Goal: Task Accomplishment & Management: Complete application form

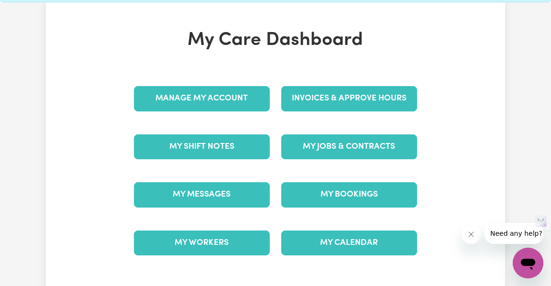
scroll to position [67, 0]
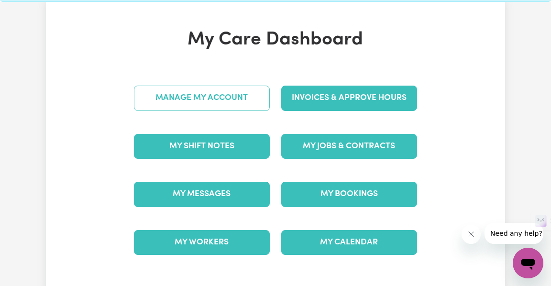
click at [215, 93] on link "Manage My Account" at bounding box center [202, 98] width 136 height 25
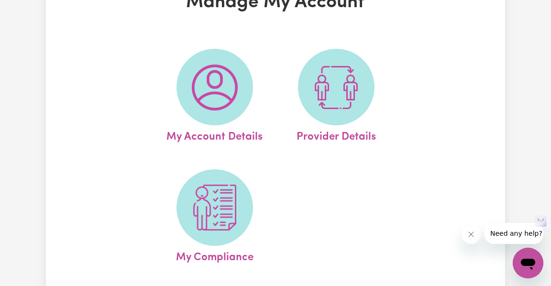
scroll to position [80, 0]
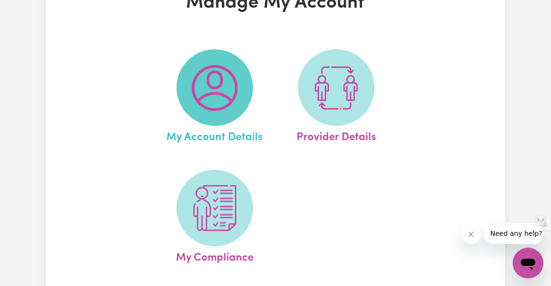
click at [200, 90] on img at bounding box center [215, 88] width 46 height 46
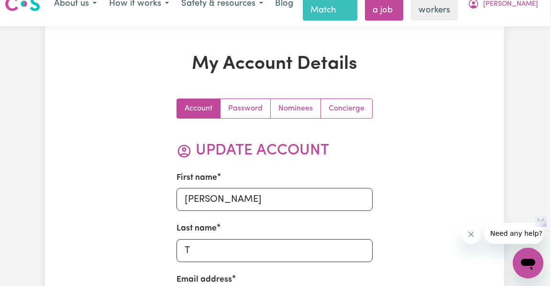
scroll to position [18, 1]
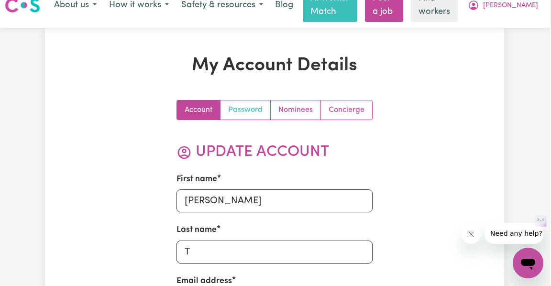
click at [247, 112] on link "Password" at bounding box center [246, 109] width 50 height 19
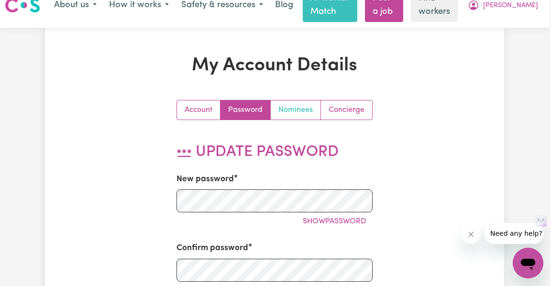
click at [298, 108] on link "Nominees" at bounding box center [296, 109] width 50 height 19
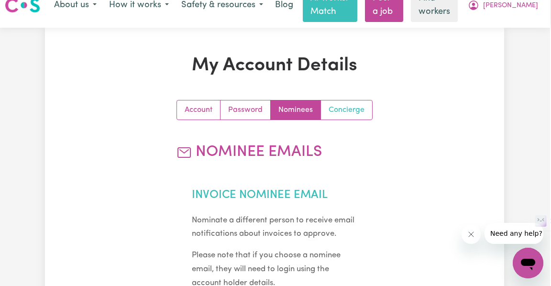
click at [353, 108] on link "Concierge" at bounding box center [346, 109] width 51 height 19
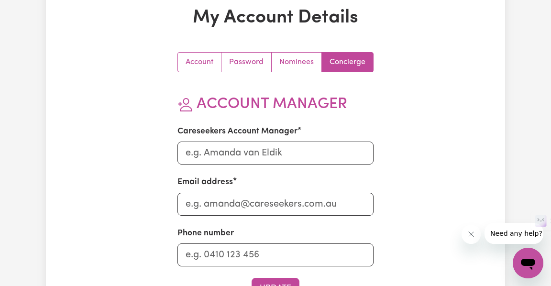
scroll to position [0, 0]
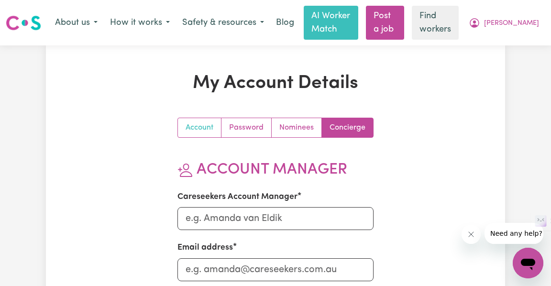
click at [204, 125] on link "Account" at bounding box center [200, 127] width 44 height 19
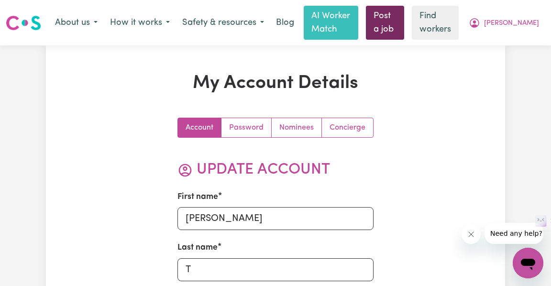
click at [399, 32] on link "Post a job" at bounding box center [385, 23] width 38 height 34
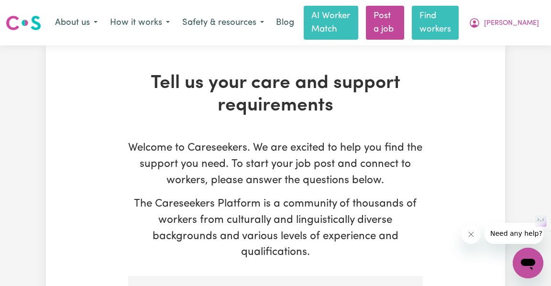
click at [459, 33] on link "Find workers" at bounding box center [435, 23] width 47 height 34
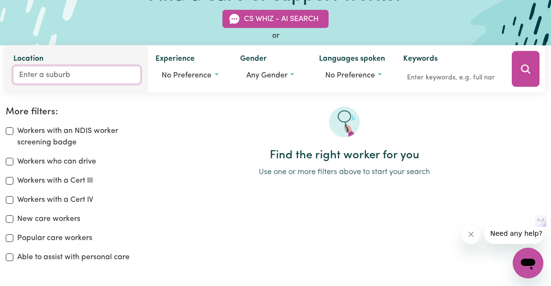
click at [67, 74] on input "Location" at bounding box center [76, 75] width 127 height 17
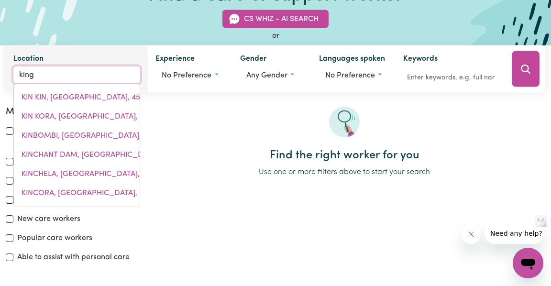
type input "kings"
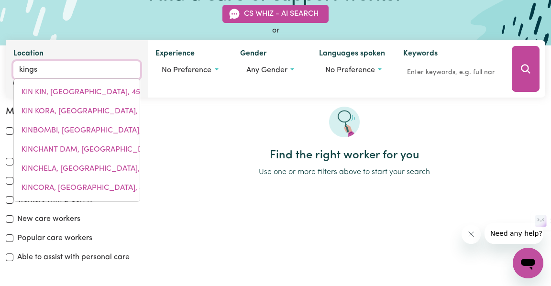
type input "[GEOGRAPHIC_DATA], [GEOGRAPHIC_DATA], 4551"
type input "kingsf"
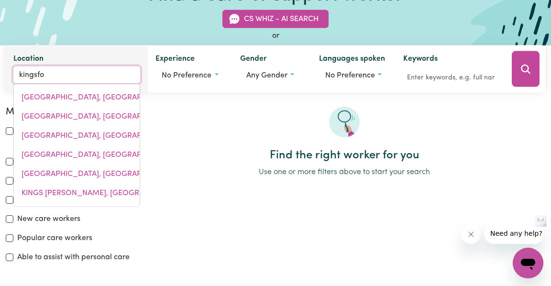
type input "kingsfor"
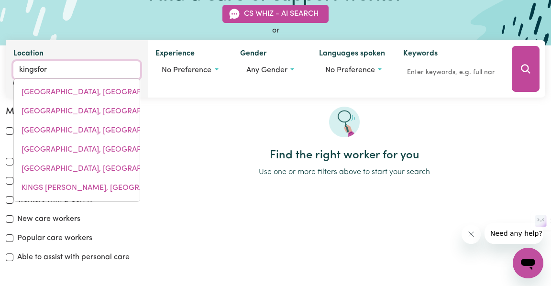
type input "kingsforD, [GEOGRAPHIC_DATA], 2032"
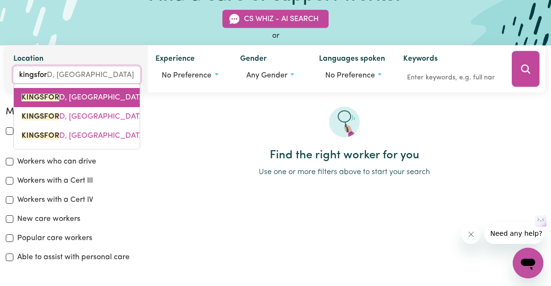
click at [74, 99] on span "KINGSFOR D, [GEOGRAPHIC_DATA], 2032" at bounding box center [94, 98] width 145 height 8
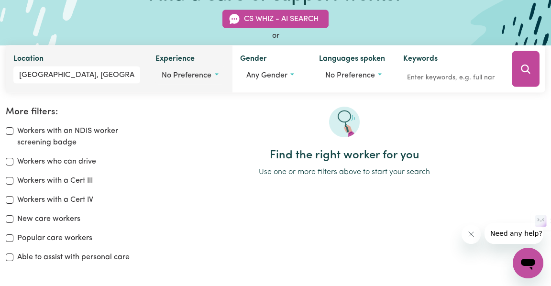
click at [197, 77] on span "No preference" at bounding box center [187, 76] width 50 height 8
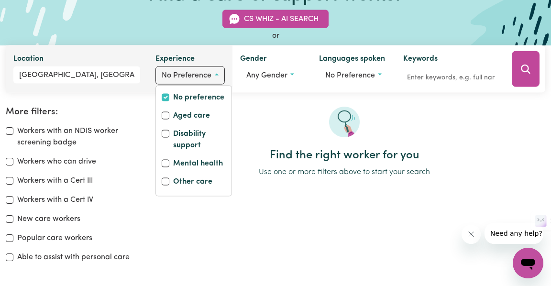
click at [197, 77] on span "No preference" at bounding box center [187, 76] width 50 height 8
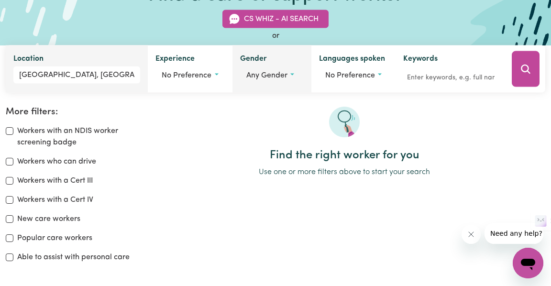
click at [272, 77] on span "Any gender" at bounding box center [266, 76] width 41 height 8
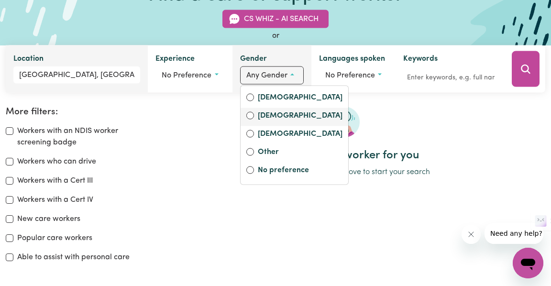
click at [269, 114] on label "[DEMOGRAPHIC_DATA]" at bounding box center [300, 116] width 85 height 13
click at [254, 114] on input "[DEMOGRAPHIC_DATA]" at bounding box center [250, 116] width 8 height 8
radio input "true"
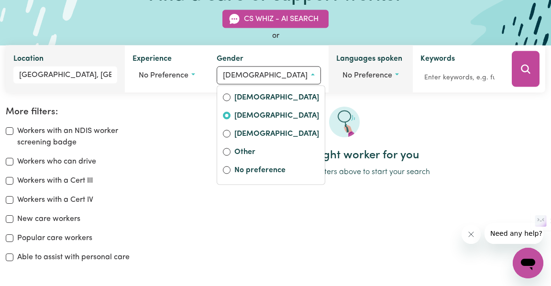
click at [369, 79] on button "No preference" at bounding box center [370, 76] width 69 height 18
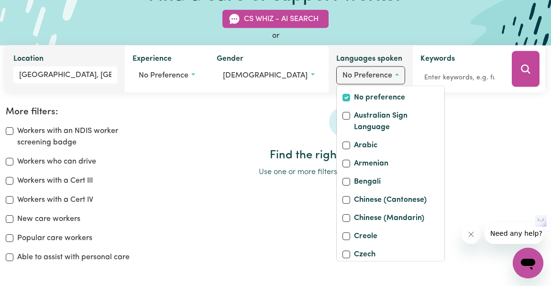
click at [369, 79] on button "No preference" at bounding box center [370, 76] width 69 height 18
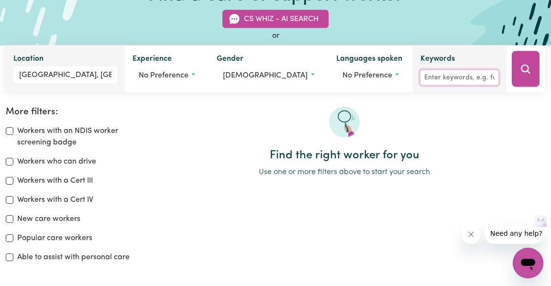
click at [441, 81] on input "Keywords" at bounding box center [460, 77] width 78 height 15
type input "c"
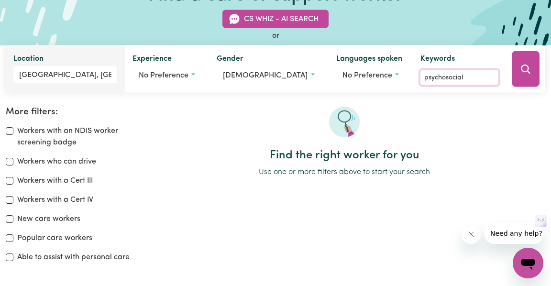
type input "psychosocial"
click at [8, 134] on input "Workers with an NDIS worker screening badge" at bounding box center [10, 131] width 8 height 8
checkbox input "true"
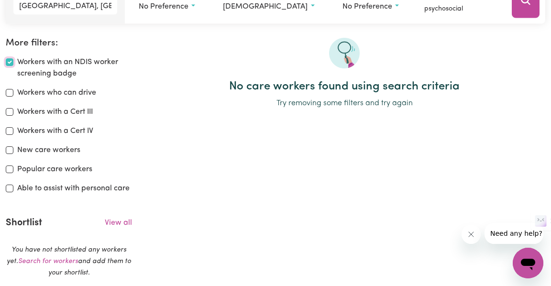
scroll to position [171, 0]
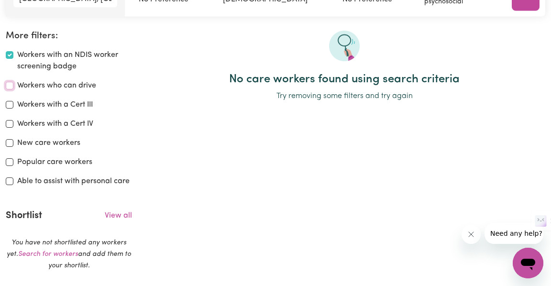
click at [12, 87] on input "Workers who can drive" at bounding box center [10, 86] width 8 height 8
checkbox input "true"
click at [11, 103] on input "Workers with a Cert III" at bounding box center [10, 105] width 8 height 8
checkbox input "true"
click at [9, 140] on input "New care workers" at bounding box center [10, 143] width 8 height 8
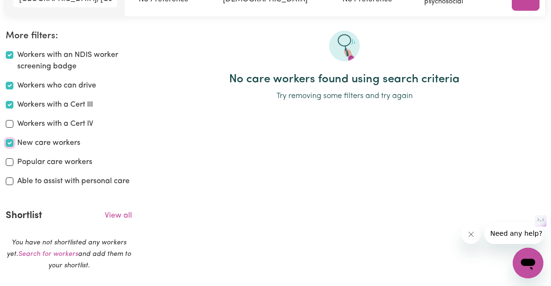
checkbox input "true"
click at [10, 161] on input "Popular care workers" at bounding box center [10, 162] width 8 height 8
checkbox input "true"
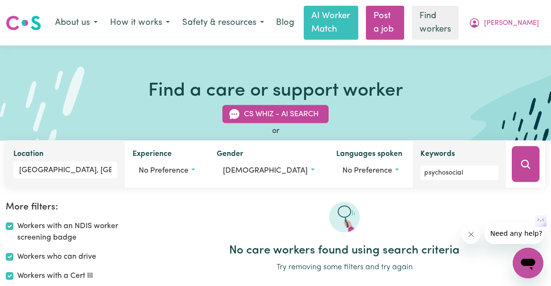
scroll to position [49, 0]
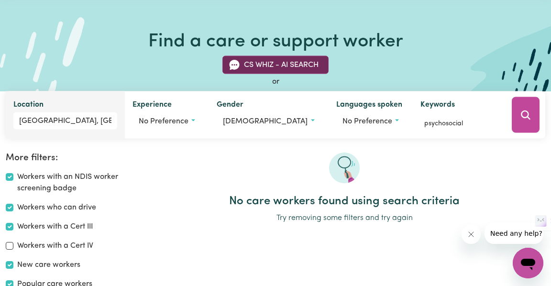
click at [301, 61] on button "CS Whiz - AI Search" at bounding box center [276, 65] width 106 height 18
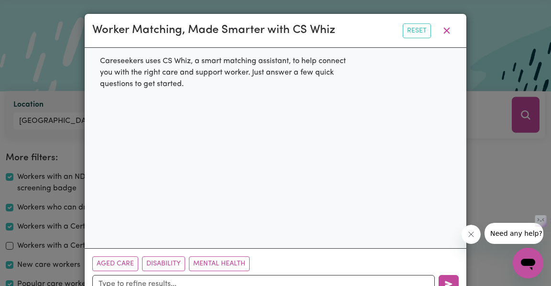
scroll to position [29, 0]
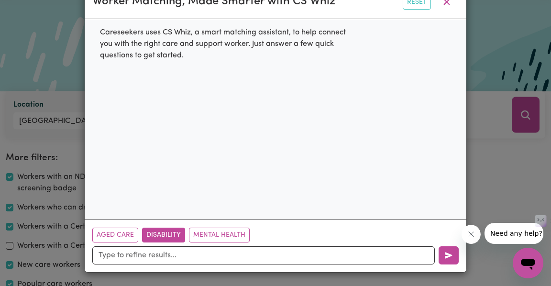
click at [164, 236] on button "Disability" at bounding box center [163, 235] width 43 height 15
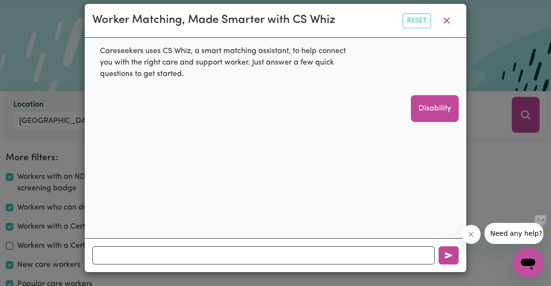
scroll to position [9, 0]
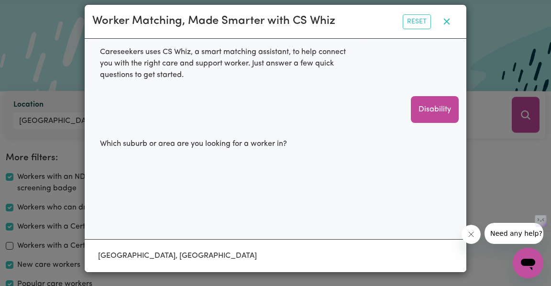
click at [445, 19] on icon "button" at bounding box center [446, 21] width 11 height 11
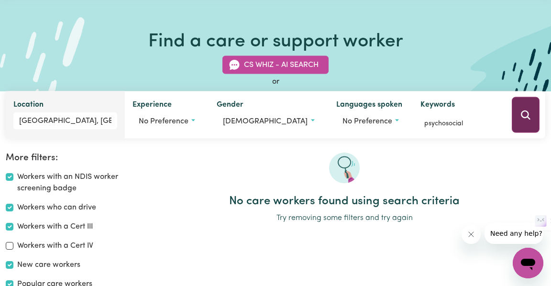
click at [528, 117] on icon "Search" at bounding box center [525, 114] width 9 height 9
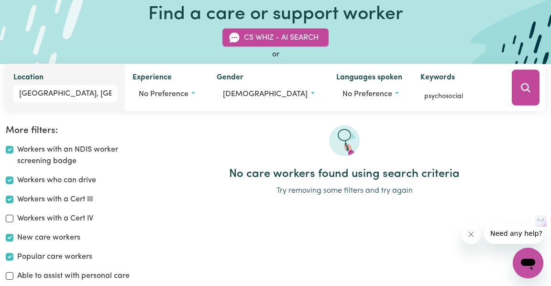
scroll to position [74, 0]
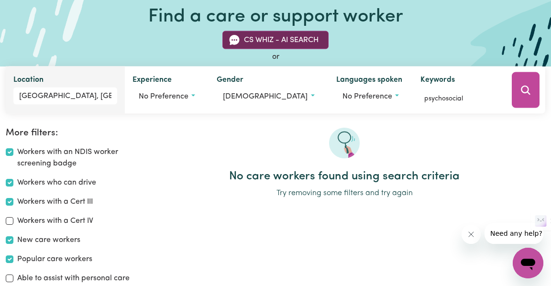
click at [304, 40] on button "CS Whiz - AI Search" at bounding box center [276, 40] width 106 height 18
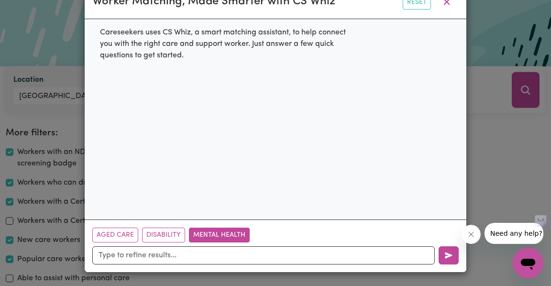
click at [217, 237] on button "Mental Health" at bounding box center [219, 235] width 61 height 15
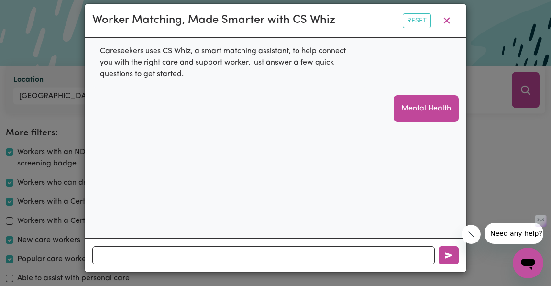
scroll to position [9, 0]
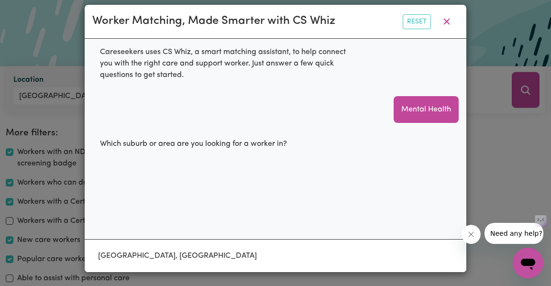
click at [209, 268] on div "[GEOGRAPHIC_DATA], [GEOGRAPHIC_DATA]" at bounding box center [276, 255] width 382 height 33
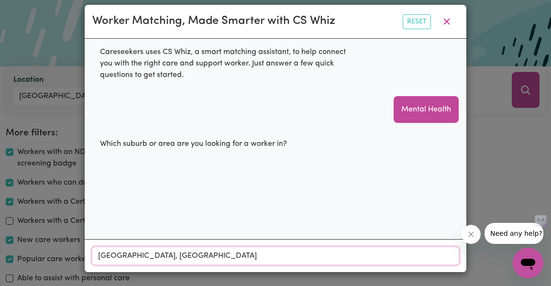
scroll to position [15, 0]
click at [216, 264] on div "[GEOGRAPHIC_DATA], [GEOGRAPHIC_DATA]" at bounding box center [275, 255] width 367 height 17
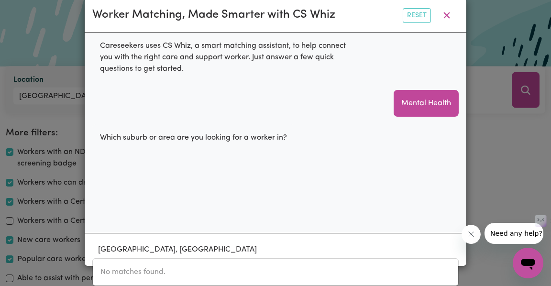
click at [257, 199] on div "Careseekers uses CS Whiz, a smart matching assistant, to help connect you with …" at bounding box center [276, 133] width 382 height 200
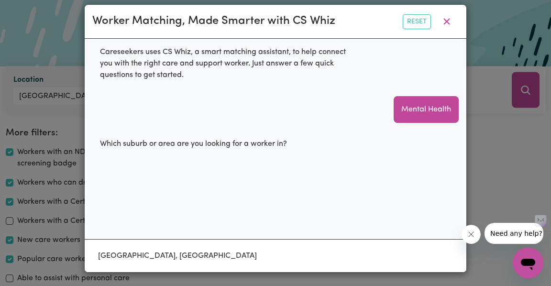
scroll to position [0, 0]
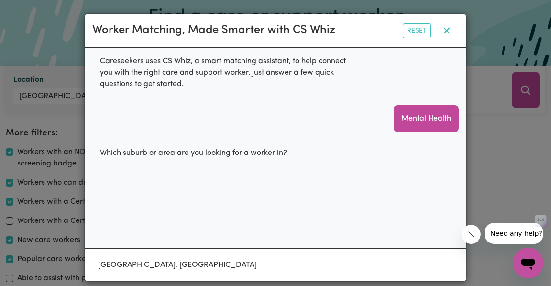
click at [448, 29] on icon "button" at bounding box center [447, 31] width 6 height 6
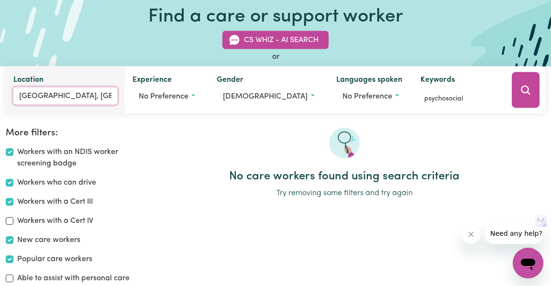
type input "[GEOGRAPHIC_DATA], [GEOGRAPHIC_DATA], 2032"
click at [91, 95] on input "[GEOGRAPHIC_DATA], [GEOGRAPHIC_DATA]" at bounding box center [65, 96] width 104 height 17
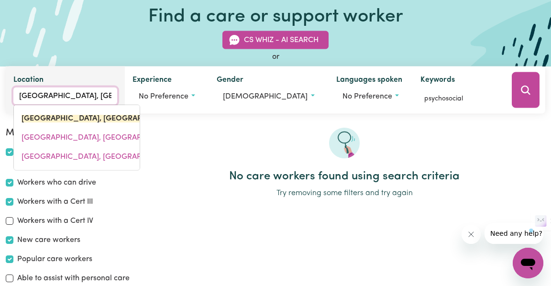
type input "s"
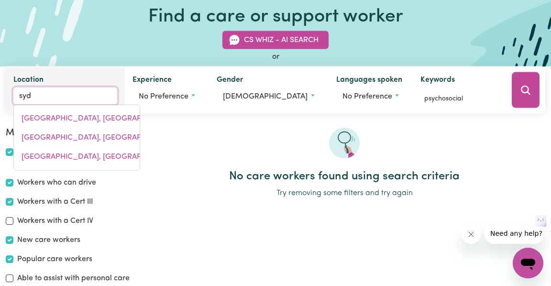
type input "syde"
type input "sydeNHAM, [GEOGRAPHIC_DATA], 2044"
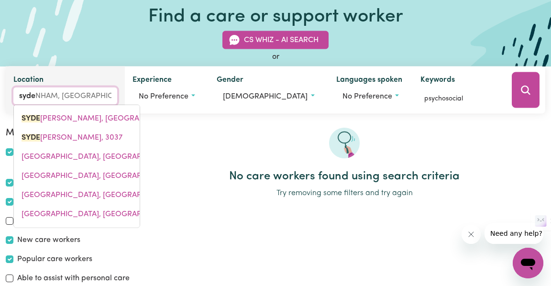
type input "syd"
type input "sydENHAM, [GEOGRAPHIC_DATA], 2044"
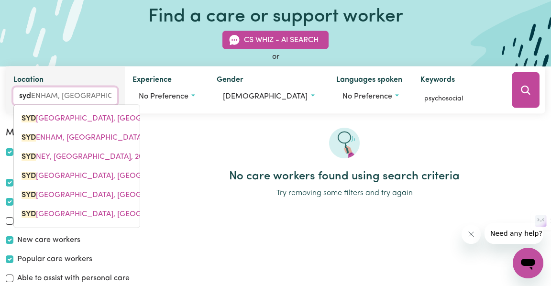
type input "sy"
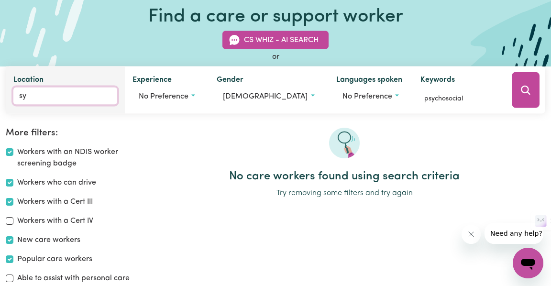
type input "syn"
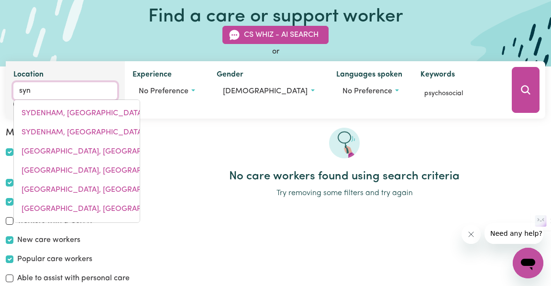
type input "synDAL, [GEOGRAPHIC_DATA], 3149"
type input "sy"
type input "syd"
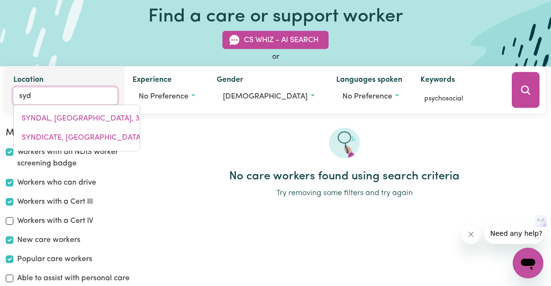
type input "sydENHAM, [GEOGRAPHIC_DATA], 2044"
type input "sydn"
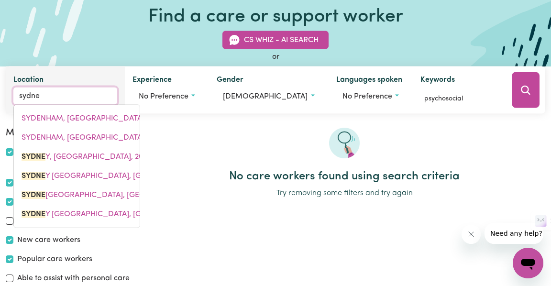
type input "[GEOGRAPHIC_DATA]"
type input "[GEOGRAPHIC_DATA], [GEOGRAPHIC_DATA], 2000"
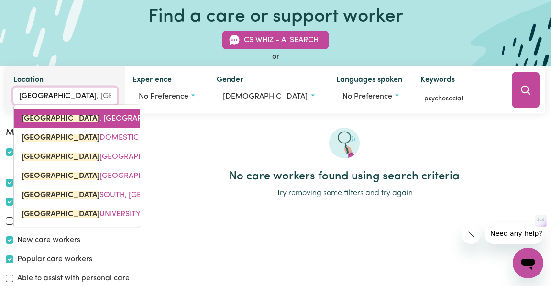
click at [90, 111] on link "[GEOGRAPHIC_DATA] , [GEOGRAPHIC_DATA], 2000" at bounding box center [77, 118] width 126 height 19
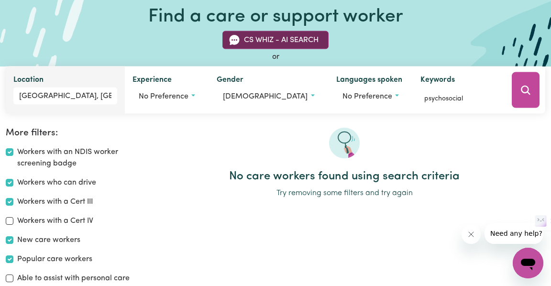
click at [296, 38] on button "CS Whiz - AI Search" at bounding box center [276, 40] width 106 height 18
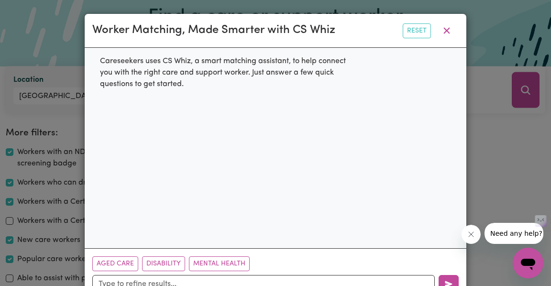
scroll to position [29, 0]
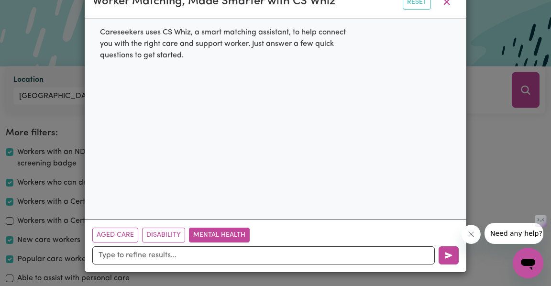
click at [219, 235] on button "Mental Health" at bounding box center [219, 235] width 61 height 15
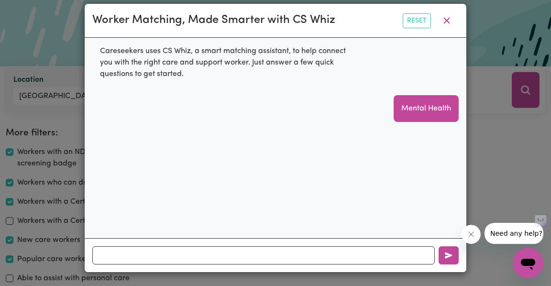
scroll to position [9, 0]
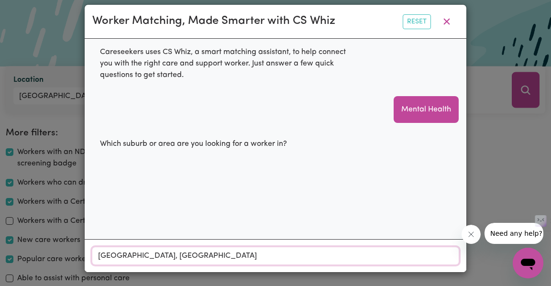
click at [294, 258] on div "[GEOGRAPHIC_DATA], [GEOGRAPHIC_DATA]" at bounding box center [275, 255] width 367 height 17
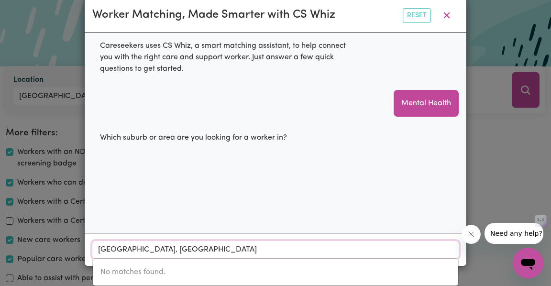
click at [122, 250] on input "[GEOGRAPHIC_DATA], [GEOGRAPHIC_DATA]" at bounding box center [275, 249] width 367 height 17
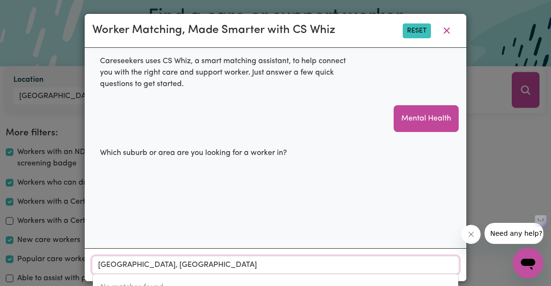
type input "[GEOGRAPHIC_DATA], [GEOGRAPHIC_DATA]"
click at [416, 36] on button "Reset" at bounding box center [417, 30] width 28 height 15
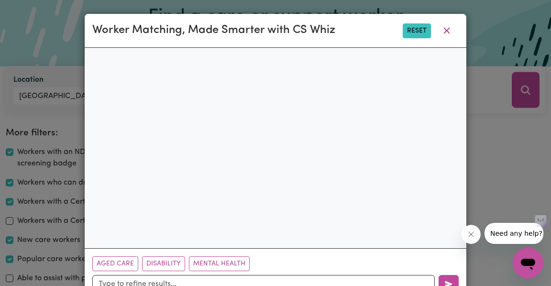
scroll to position [29, 0]
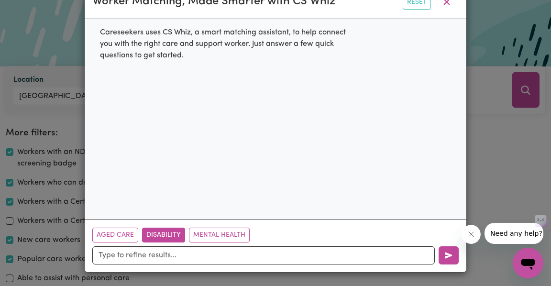
click at [157, 235] on button "Disability" at bounding box center [163, 235] width 43 height 15
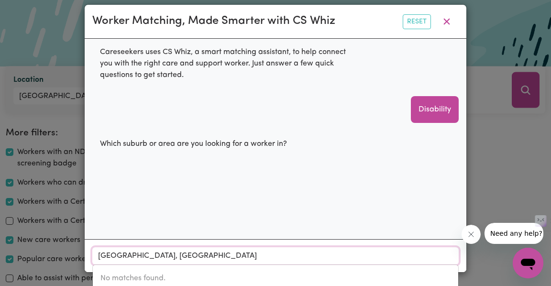
scroll to position [15, 0]
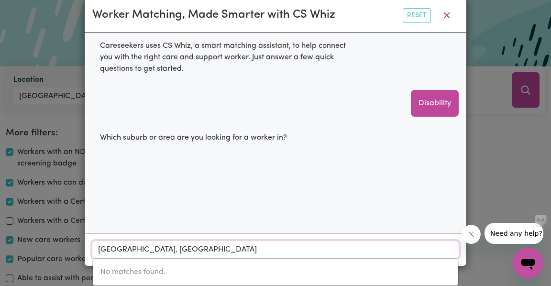
click at [193, 258] on div "[GEOGRAPHIC_DATA], [GEOGRAPHIC_DATA] No matches found." at bounding box center [275, 249] width 367 height 17
click at [450, 18] on icon "button" at bounding box center [446, 15] width 11 height 11
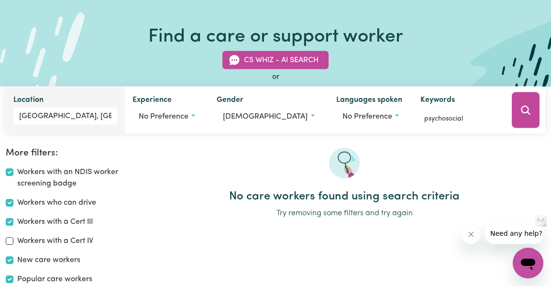
scroll to position [0, 0]
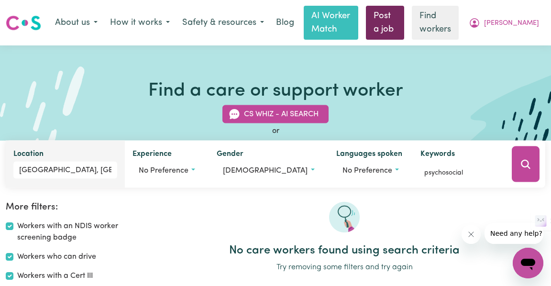
click at [404, 20] on link "Post a job" at bounding box center [385, 23] width 38 height 34
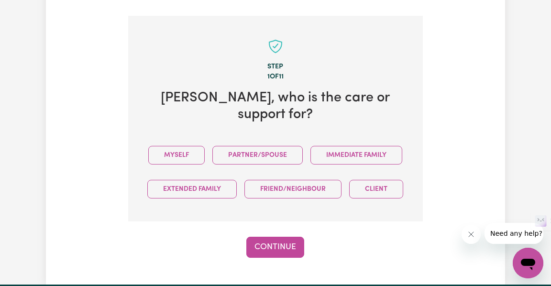
scroll to position [260, 0]
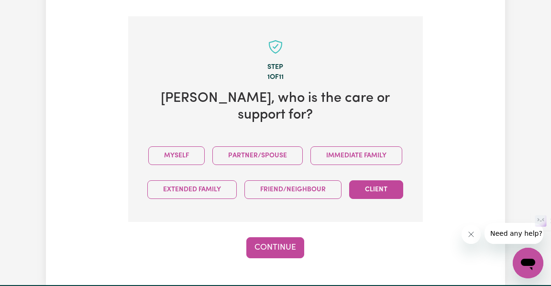
click at [375, 180] on button "Client" at bounding box center [376, 189] width 54 height 19
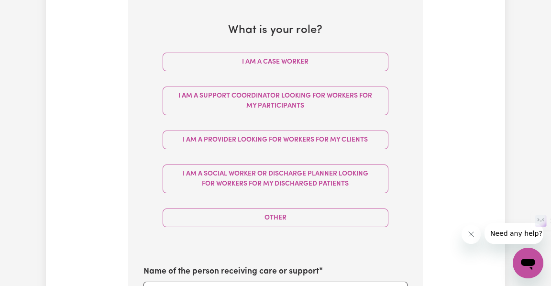
scroll to position [476, 0]
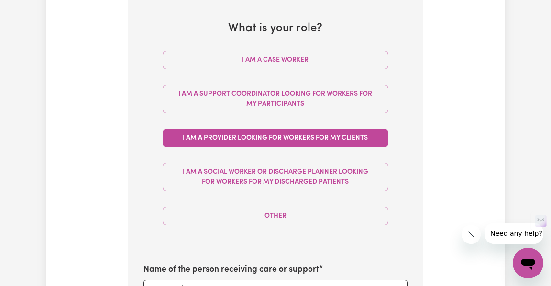
click at [356, 129] on button "I am a Provider looking for workers for my clients" at bounding box center [276, 138] width 226 height 19
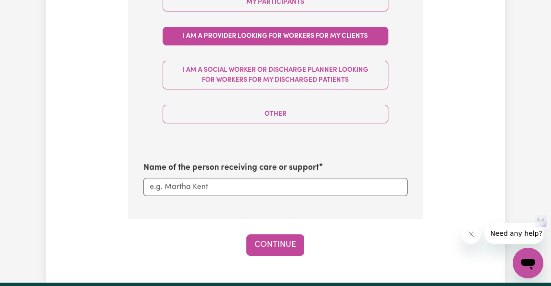
scroll to position [583, 0]
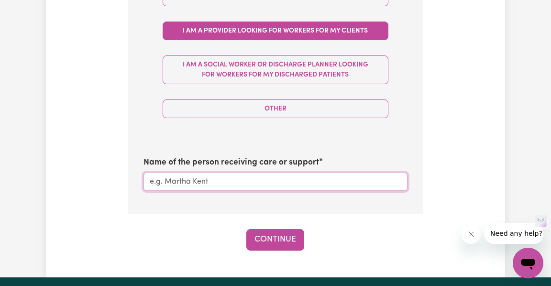
click at [188, 173] on input "Name of the person receiving care or support" at bounding box center [276, 182] width 264 height 18
type input "[PERSON_NAME]"
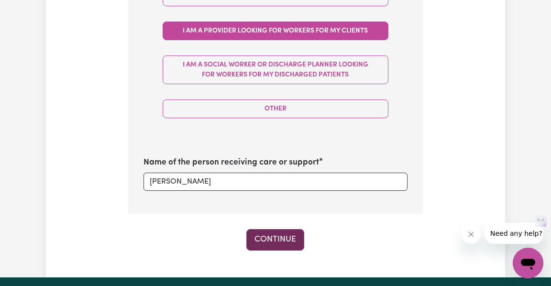
click at [267, 229] on button "Continue" at bounding box center [275, 239] width 58 height 21
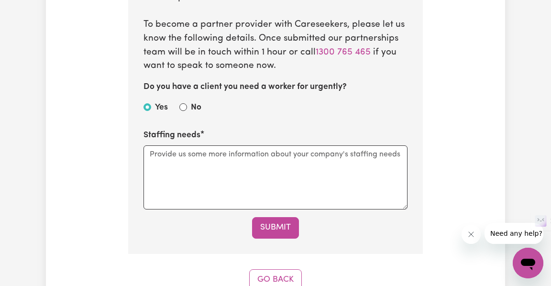
scroll to position [597, 0]
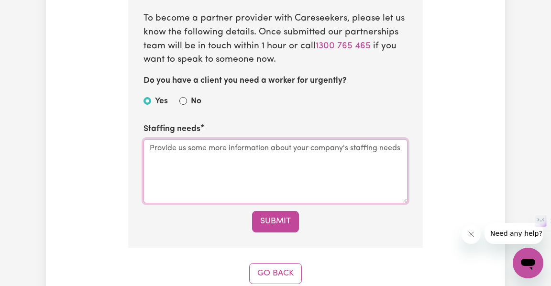
click at [241, 159] on textarea "Staffing needs" at bounding box center [276, 171] width 264 height 64
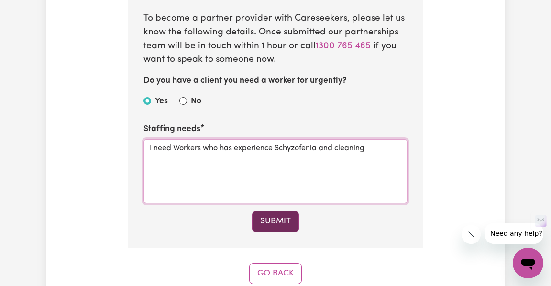
type textarea "I need Workers who has experience Schyzofenia and cleaning"
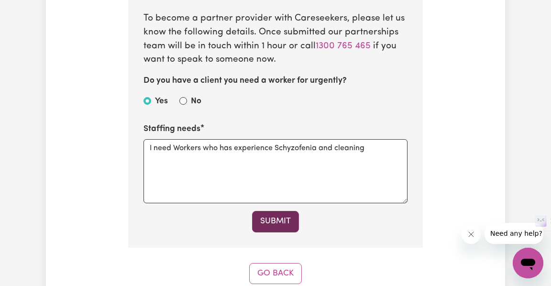
click at [282, 226] on button "Submit" at bounding box center [275, 221] width 47 height 21
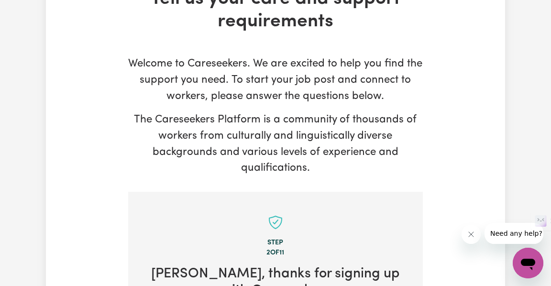
scroll to position [0, 0]
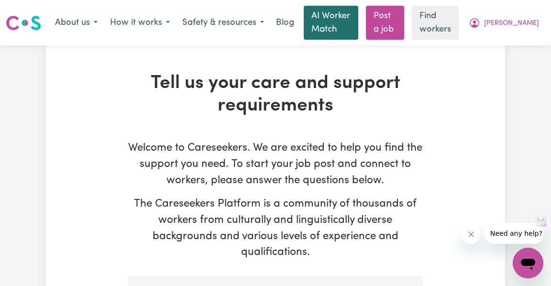
click at [338, 7] on link "AI Worker Match" at bounding box center [331, 23] width 55 height 34
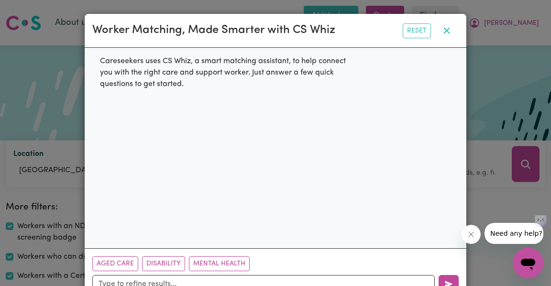
click at [445, 31] on icon "button" at bounding box center [446, 30] width 11 height 11
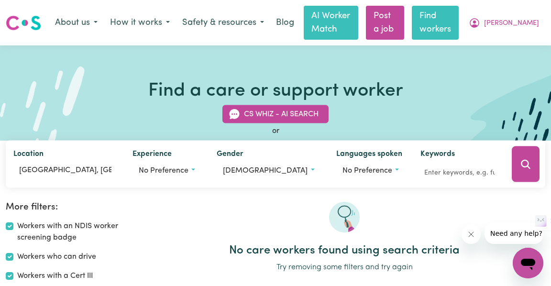
click at [459, 19] on link "Find workers" at bounding box center [435, 23] width 47 height 34
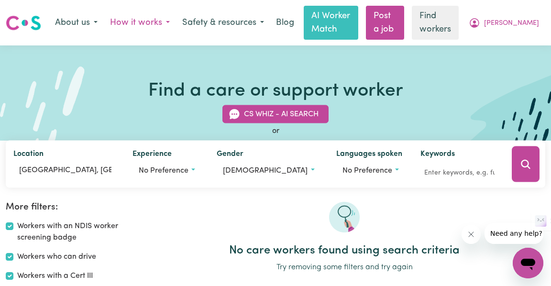
click at [128, 22] on button "How it works" at bounding box center [140, 23] width 72 height 20
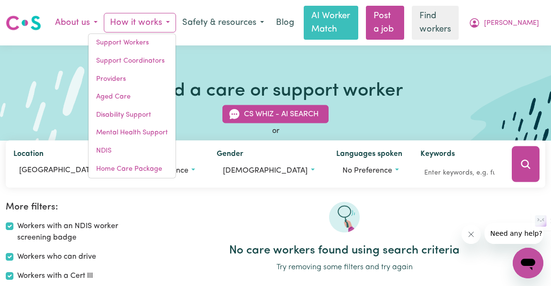
click at [73, 26] on button "About us" at bounding box center [76, 23] width 55 height 20
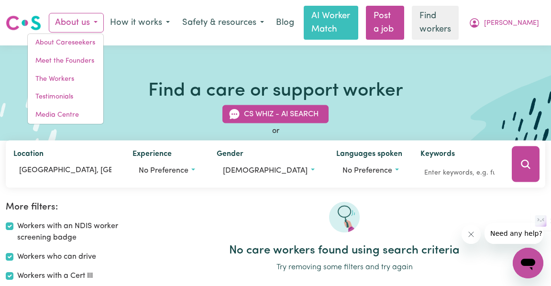
click at [149, 47] on div "Find a care or support worker CS Whiz - AI Search or Location [GEOGRAPHIC_DATA]…" at bounding box center [275, 92] width 551 height 95
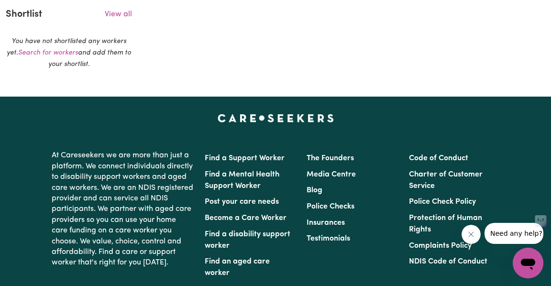
scroll to position [365, 0]
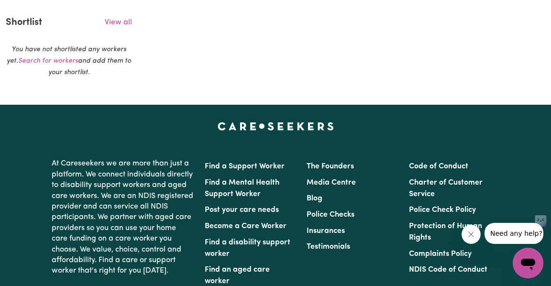
click at [468, 236] on icon "Close message from company" at bounding box center [471, 235] width 8 height 8
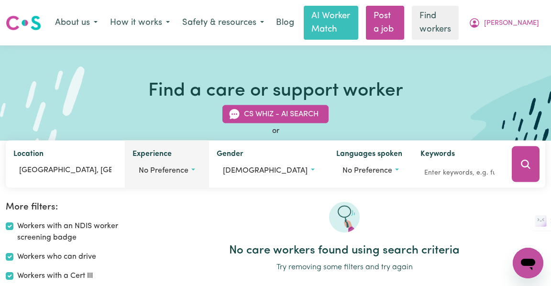
scroll to position [0, 0]
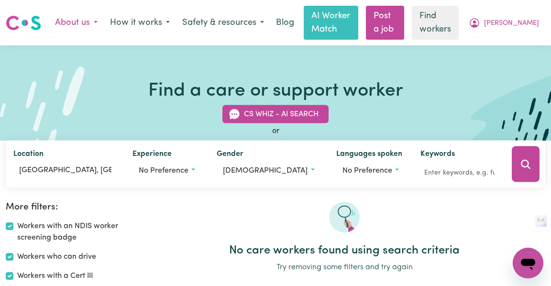
click at [83, 24] on button "About us" at bounding box center [76, 23] width 55 height 20
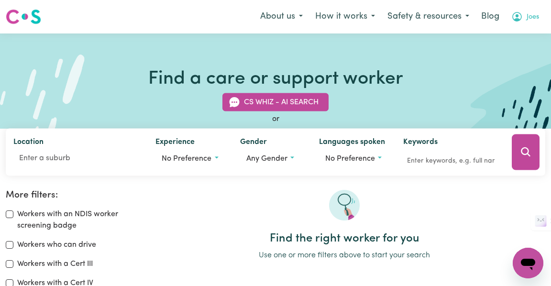
click at [529, 17] on span "Joes" at bounding box center [533, 17] width 12 height 11
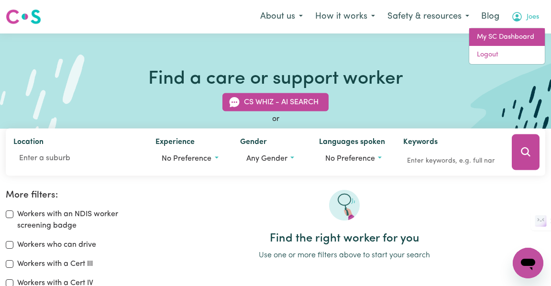
click at [506, 37] on link "My SC Dashboard" at bounding box center [507, 37] width 76 height 18
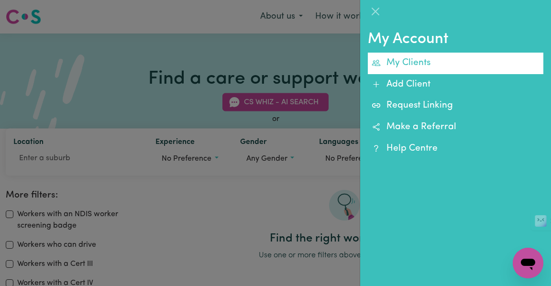
click at [427, 68] on link "My Clients" at bounding box center [456, 64] width 176 height 22
